Goal: Transaction & Acquisition: Purchase product/service

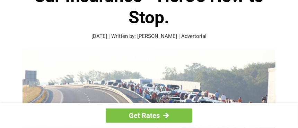
scroll to position [69, 0]
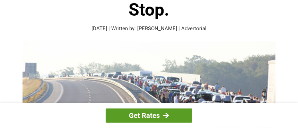
click at [149, 115] on link "Get Rates" at bounding box center [149, 115] width 87 height 14
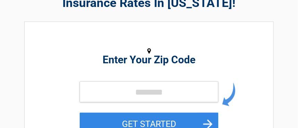
scroll to position [69, 0]
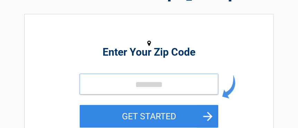
click at [127, 84] on input "tel" at bounding box center [149, 84] width 139 height 21
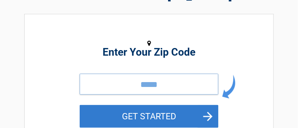
type input "*****"
click at [180, 115] on button "GET STARTED" at bounding box center [149, 116] width 139 height 23
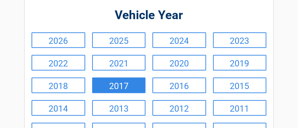
click at [112, 86] on link "2017" at bounding box center [119, 85] width 54 height 16
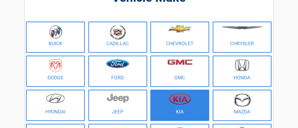
click at [184, 110] on link "Kia" at bounding box center [179, 104] width 59 height 31
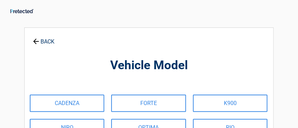
scroll to position [0, 0]
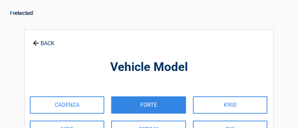
click at [155, 105] on link "FORTE" at bounding box center [148, 104] width 75 height 17
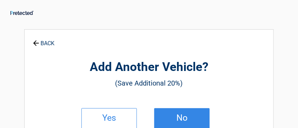
click at [173, 116] on h2 "No" at bounding box center [182, 117] width 41 height 5
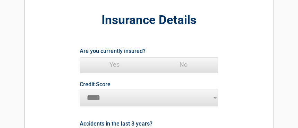
scroll to position [69, 0]
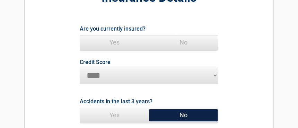
click at [113, 41] on span "Yes" at bounding box center [114, 42] width 69 height 14
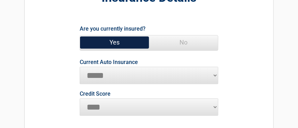
click at [216, 74] on select "**********" at bounding box center [149, 75] width 139 height 17
select select "**********"
click at [80, 67] on select "**********" at bounding box center [149, 75] width 139 height 17
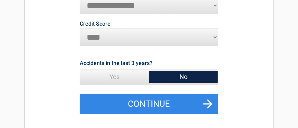
scroll to position [173, 0]
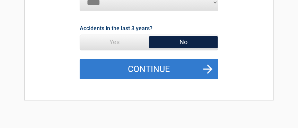
click at [163, 67] on button "Continue" at bounding box center [149, 69] width 139 height 20
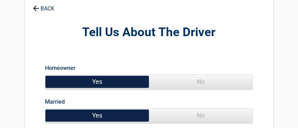
scroll to position [69, 0]
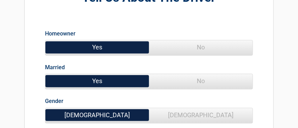
click at [197, 80] on span "No" at bounding box center [201, 81] width 104 height 14
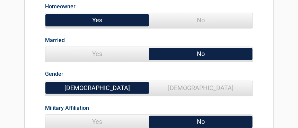
scroll to position [104, 0]
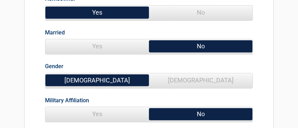
click at [195, 80] on span "Female" at bounding box center [201, 80] width 104 height 14
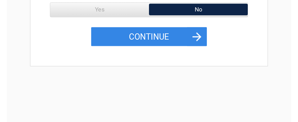
scroll to position [208, 0]
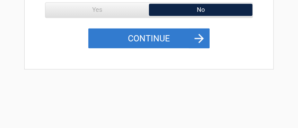
click at [170, 37] on button "Continue" at bounding box center [148, 38] width 121 height 20
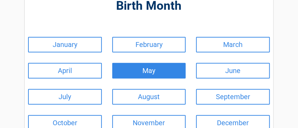
scroll to position [69, 0]
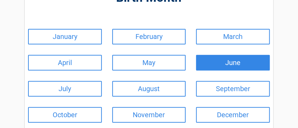
click at [209, 65] on link "June" at bounding box center [233, 63] width 74 height 16
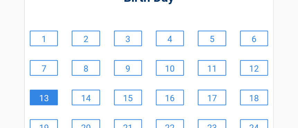
click at [51, 96] on link "13" at bounding box center [44, 97] width 28 height 16
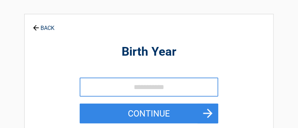
scroll to position [0, 0]
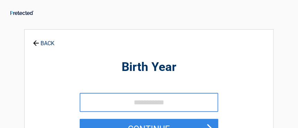
click at [128, 101] on input "tel" at bounding box center [149, 102] width 139 height 19
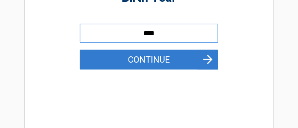
type input "****"
click at [160, 62] on button "Continue" at bounding box center [149, 60] width 139 height 20
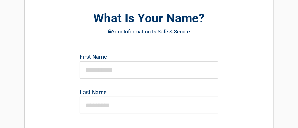
scroll to position [69, 0]
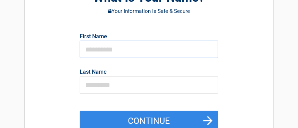
click at [109, 49] on input "text" at bounding box center [149, 49] width 139 height 17
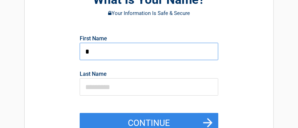
scroll to position [67, 0]
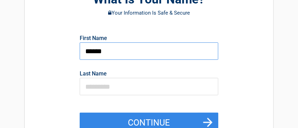
type input "******"
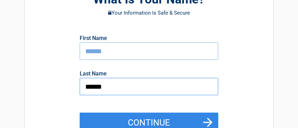
type input "******"
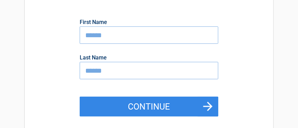
scroll to position [99, 0]
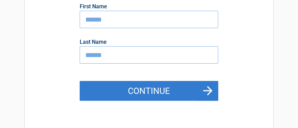
click at [161, 89] on button "Continue" at bounding box center [149, 91] width 139 height 20
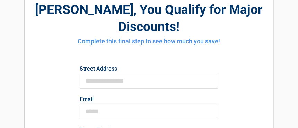
scroll to position [0, 0]
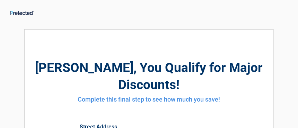
type input "**********"
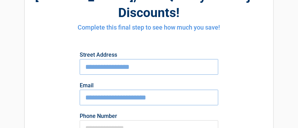
scroll to position [104, 0]
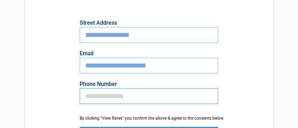
click at [107, 88] on input "Phone Number" at bounding box center [149, 96] width 139 height 16
type input "*"
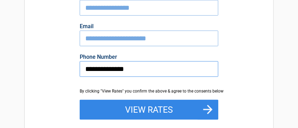
scroll to position [139, 0]
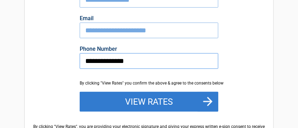
type input "**********"
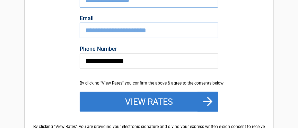
click at [142, 92] on button "View Rates" at bounding box center [149, 102] width 139 height 20
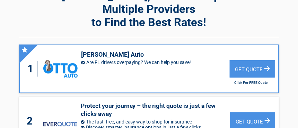
scroll to position [69, 0]
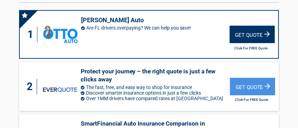
click at [260, 26] on div "Get Quote" at bounding box center [252, 34] width 45 height 17
